Goal: Task Accomplishment & Management: Manage account settings

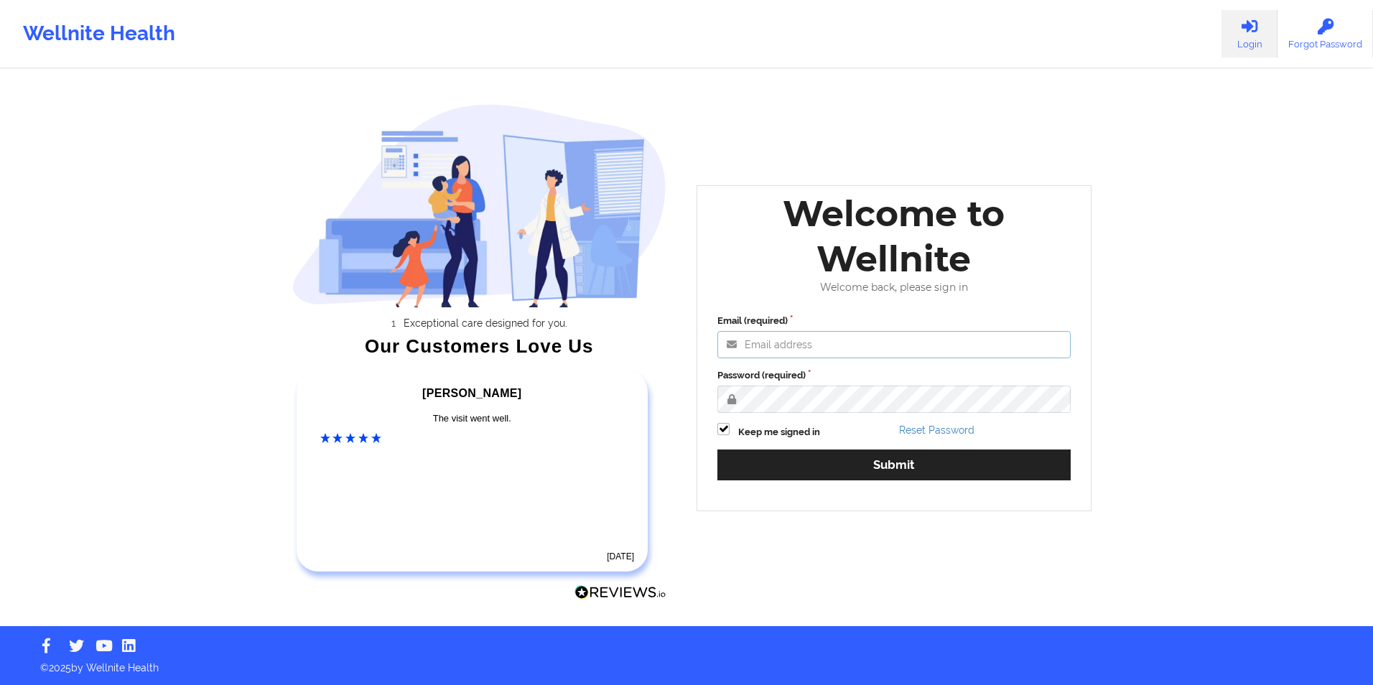
click at [886, 346] on input "Email (required)" at bounding box center [894, 344] width 353 height 27
type input "[EMAIL_ADDRESS][DOMAIN_NAME]"
click at [718, 450] on button "Submit" at bounding box center [894, 465] width 353 height 31
click at [828, 345] on input "[EMAIL_ADDRESS][DOMAIN_NAME]" at bounding box center [894, 344] width 353 height 27
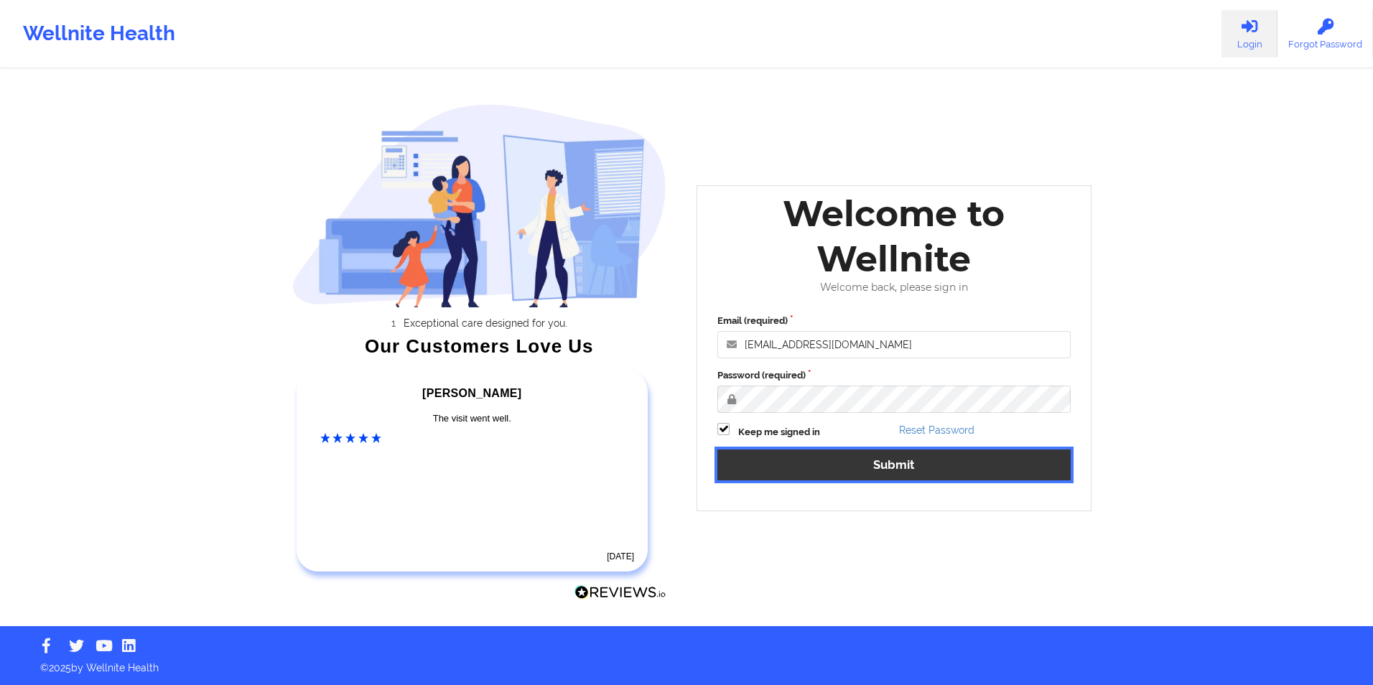
click at [812, 468] on button "Submit" at bounding box center [894, 465] width 353 height 31
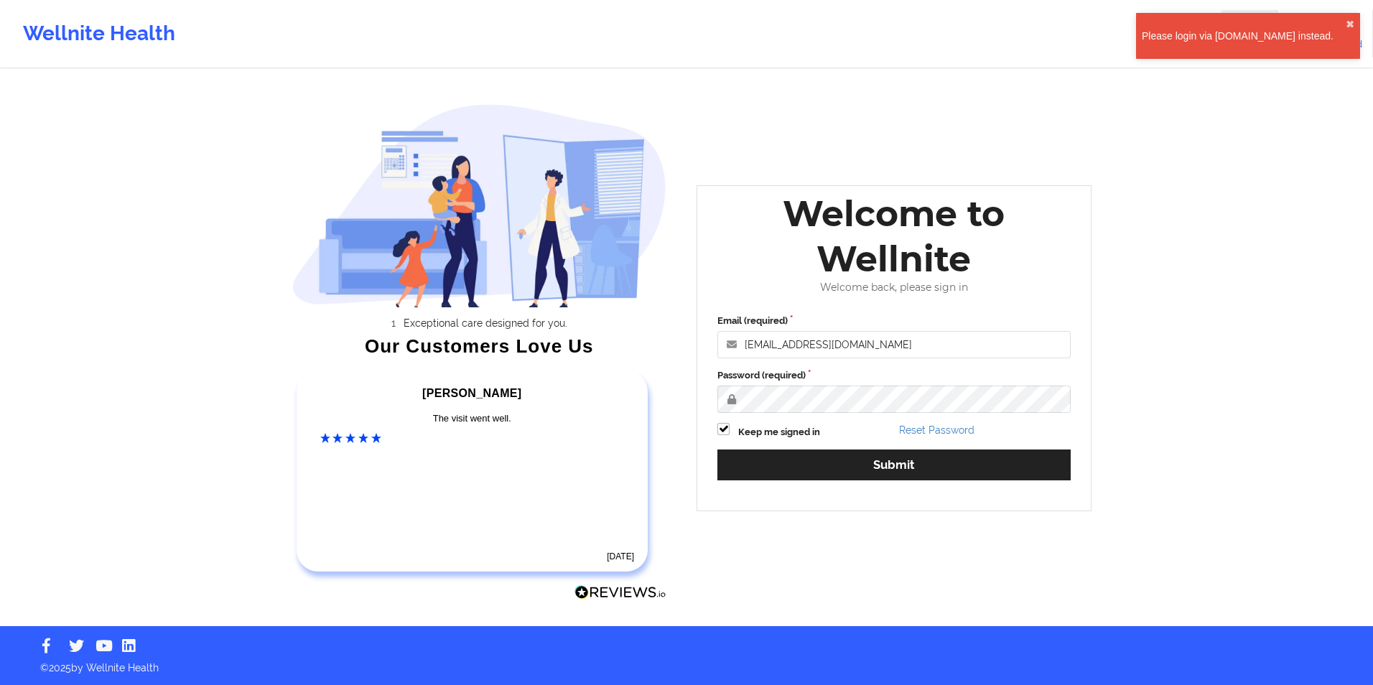
click at [1238, 29] on div "Please login via [DOMAIN_NAME] instead." at bounding box center [1244, 36] width 204 height 14
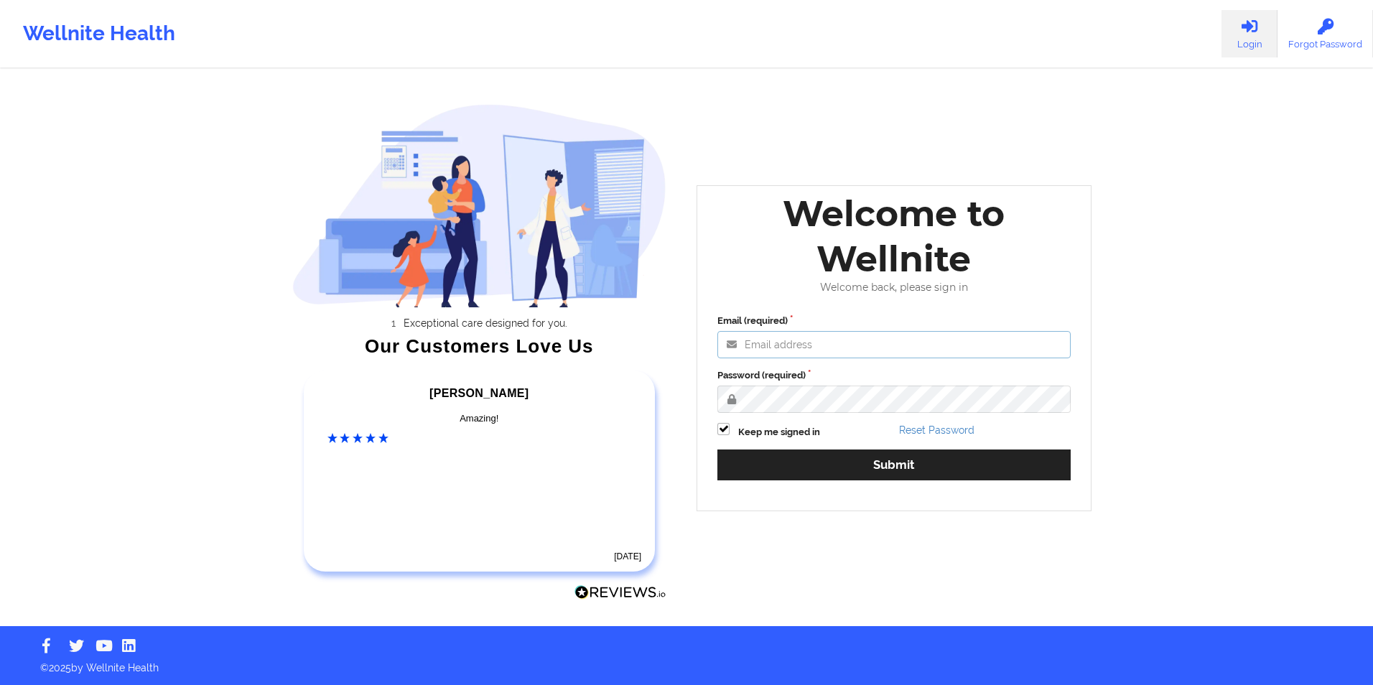
click at [833, 331] on input "Email (required)" at bounding box center [894, 344] width 353 height 27
type input "[EMAIL_ADDRESS][DOMAIN_NAME]"
click at [718, 450] on button "Submit" at bounding box center [894, 465] width 353 height 31
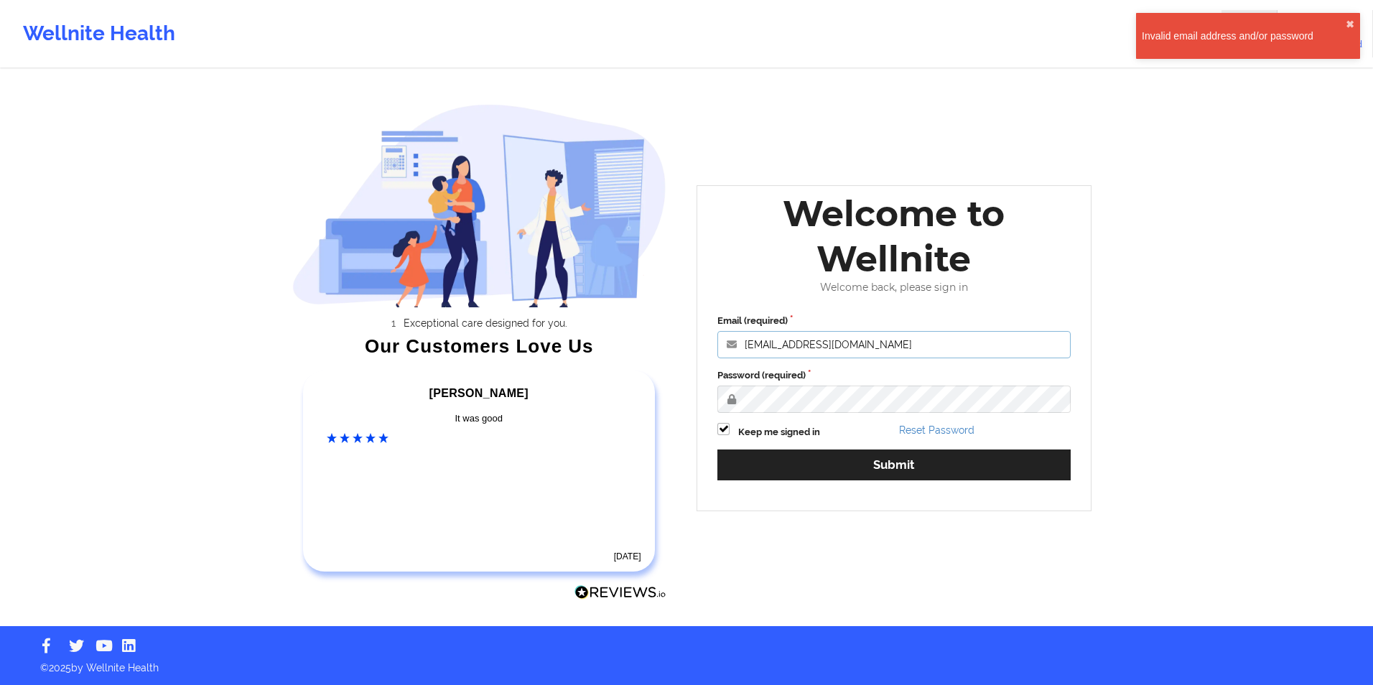
click at [885, 345] on input "[EMAIL_ADDRESS][DOMAIN_NAME]" at bounding box center [894, 344] width 353 height 27
click at [1069, 419] on div "Email (required) [EMAIL_ADDRESS][DOMAIN_NAME] Password (required) Keep me signe…" at bounding box center [895, 402] width 374 height 197
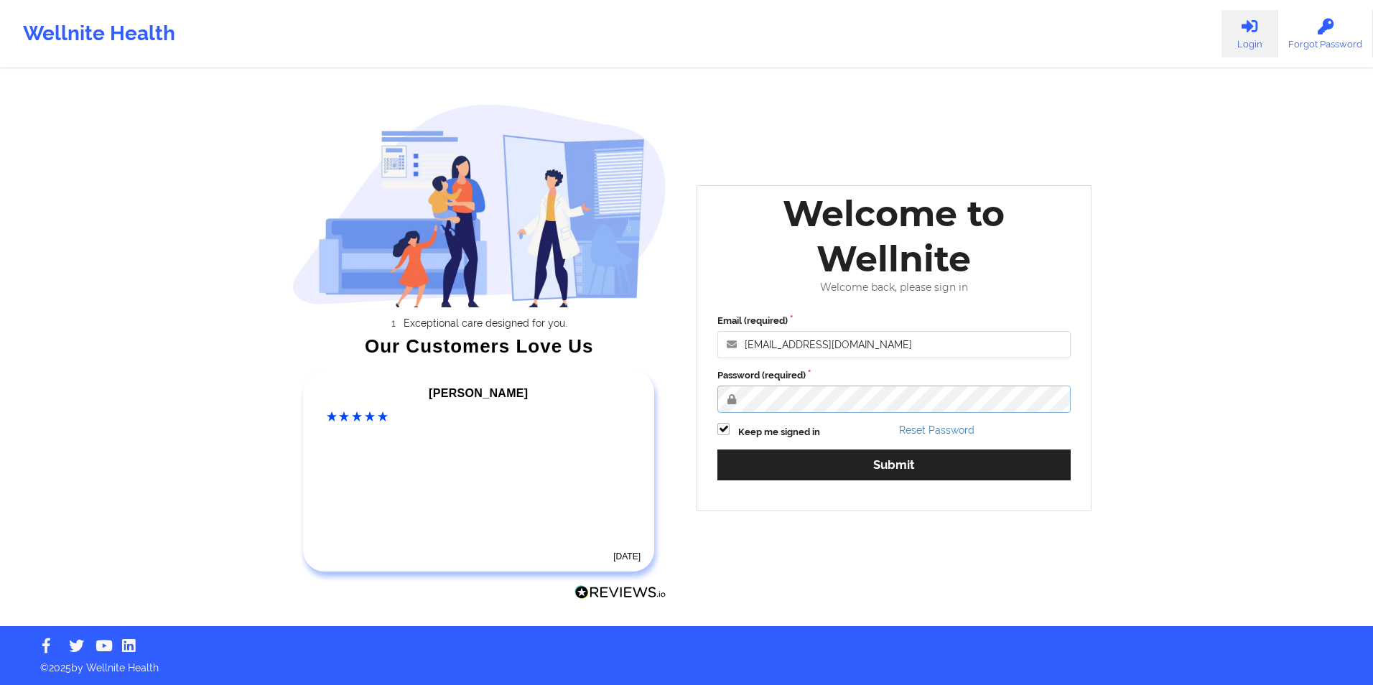
click at [715, 403] on div "Email (required) [EMAIL_ADDRESS][DOMAIN_NAME] Password (required) Keep me signe…" at bounding box center [895, 402] width 374 height 197
click at [718, 450] on button "Submit" at bounding box center [894, 465] width 353 height 31
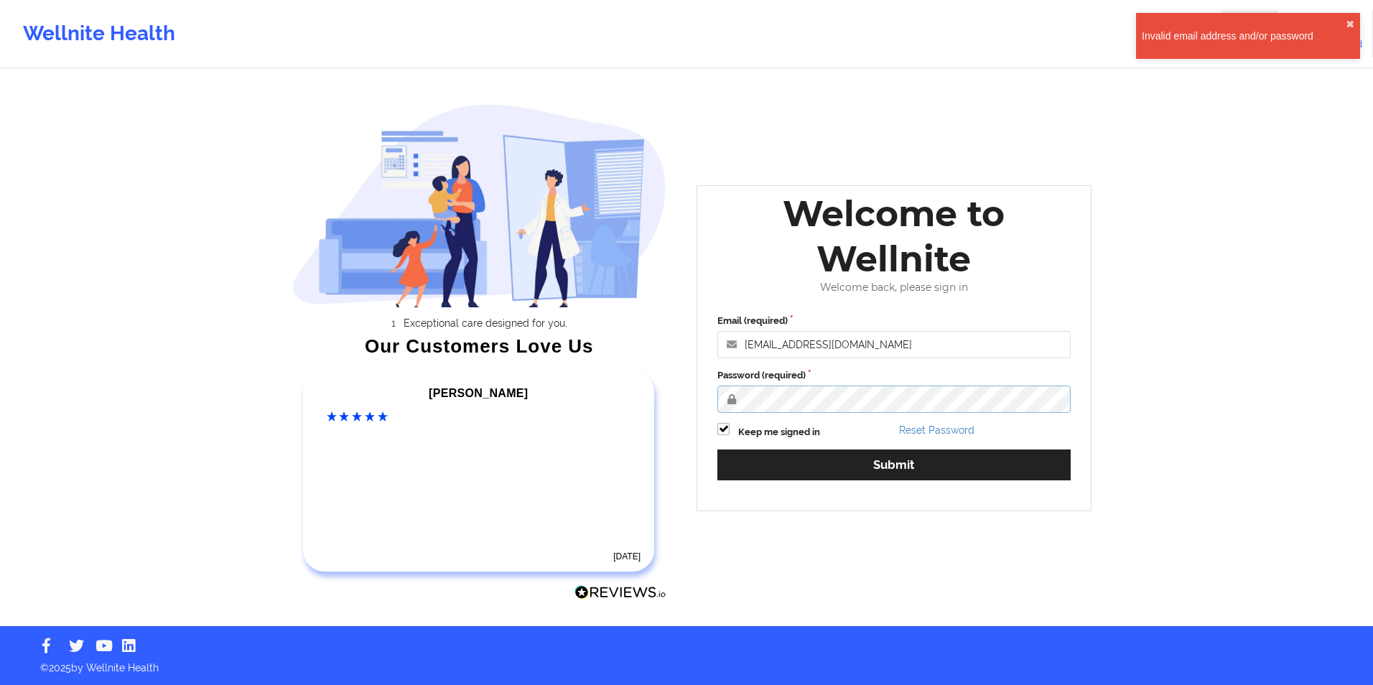
click at [718, 450] on button "Submit" at bounding box center [894, 465] width 353 height 31
click at [1252, 34] on div "Please login via [DOMAIN_NAME] instead." at bounding box center [1244, 36] width 204 height 14
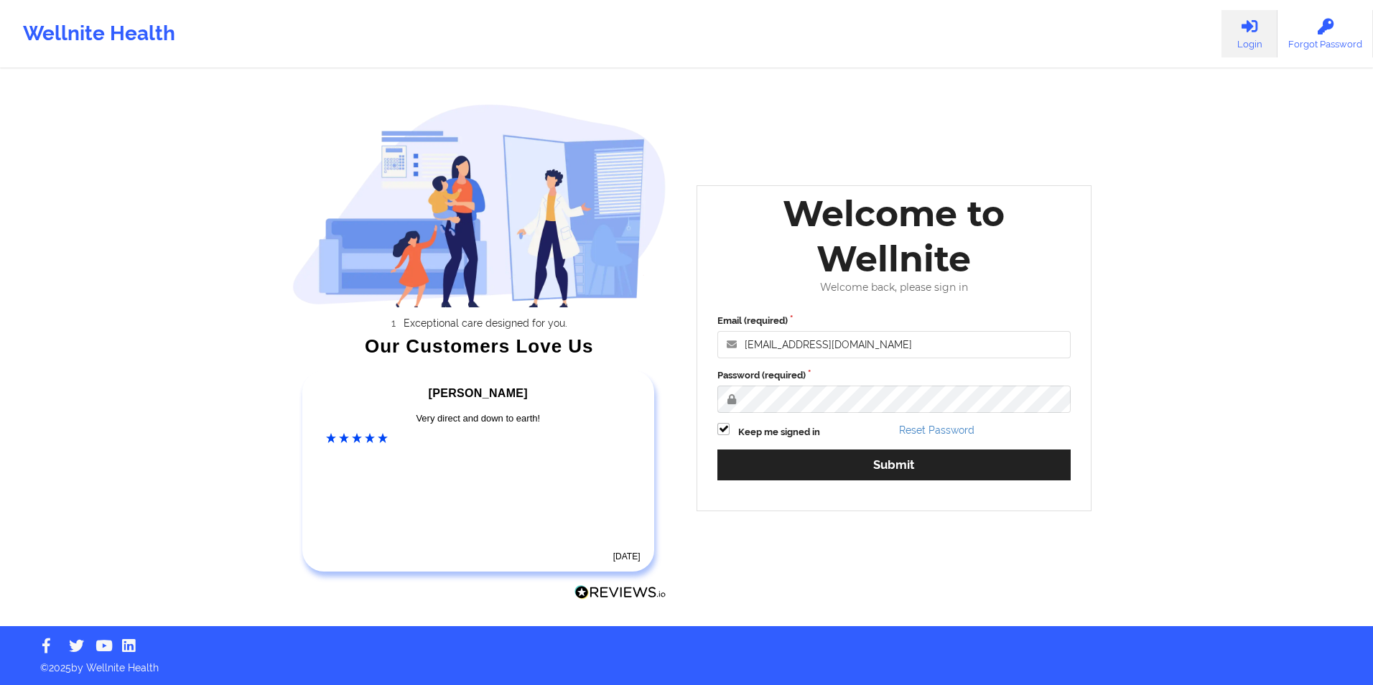
click at [1251, 40] on link "Login" at bounding box center [1250, 33] width 56 height 47
